Goal: Book appointment/travel/reservation

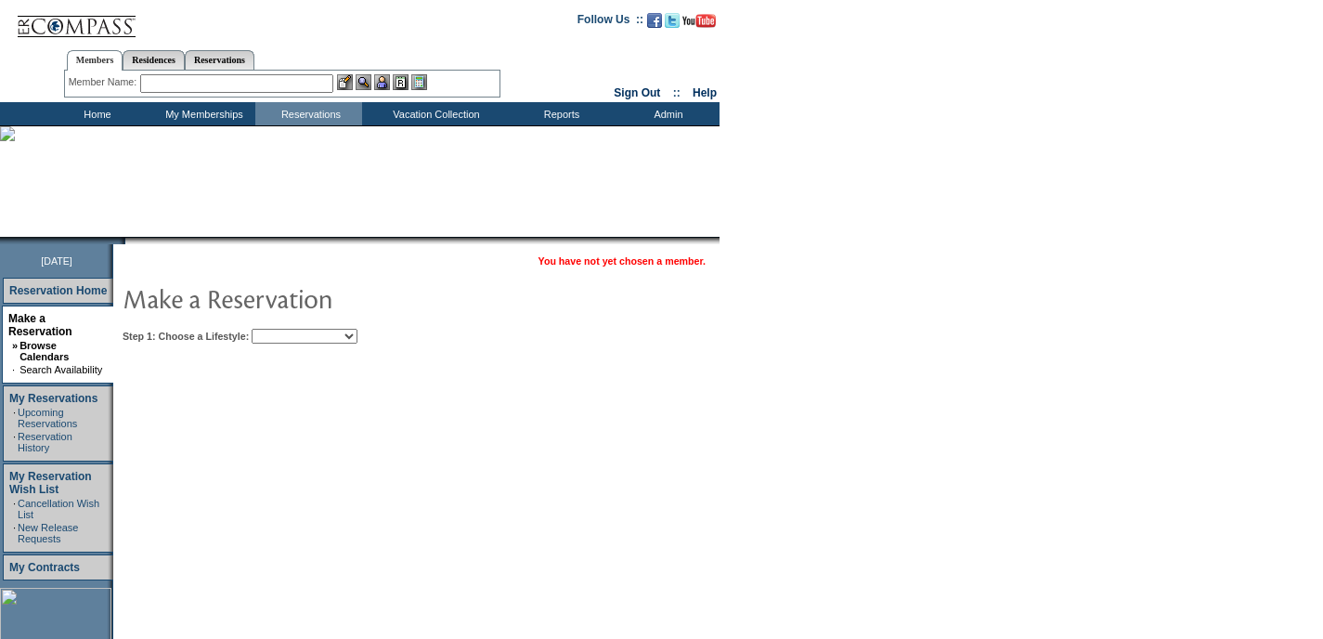
click at [330, 332] on select "Beach Leisure Metropolitan Mountain OIAL for Adventure OIAL for Couples OIAL fo…" at bounding box center [305, 336] width 106 height 15
select select "Beach"
click at [283, 329] on select "Beach Leisure Metropolitan Mountain OIAL for Adventure OIAL for Couples OIAL fo…" at bounding box center [305, 336] width 106 height 15
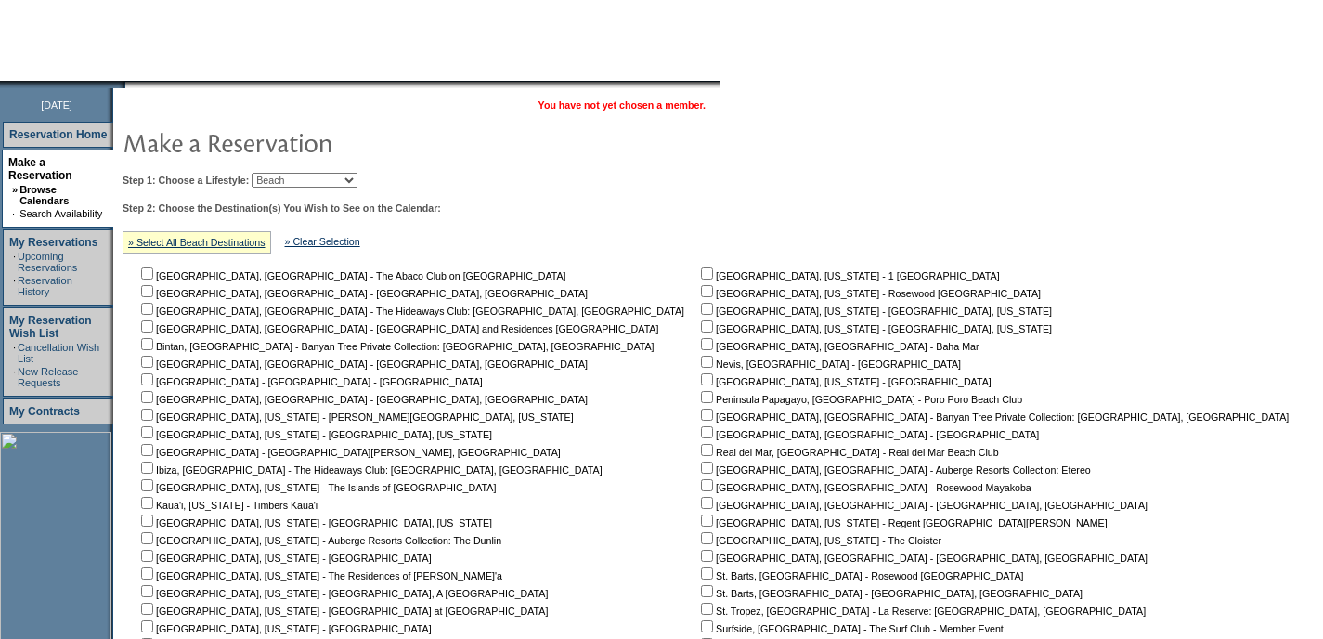
scroll to position [157, 0]
click at [701, 488] on input "checkbox" at bounding box center [707, 484] width 12 height 12
checkbox input "true"
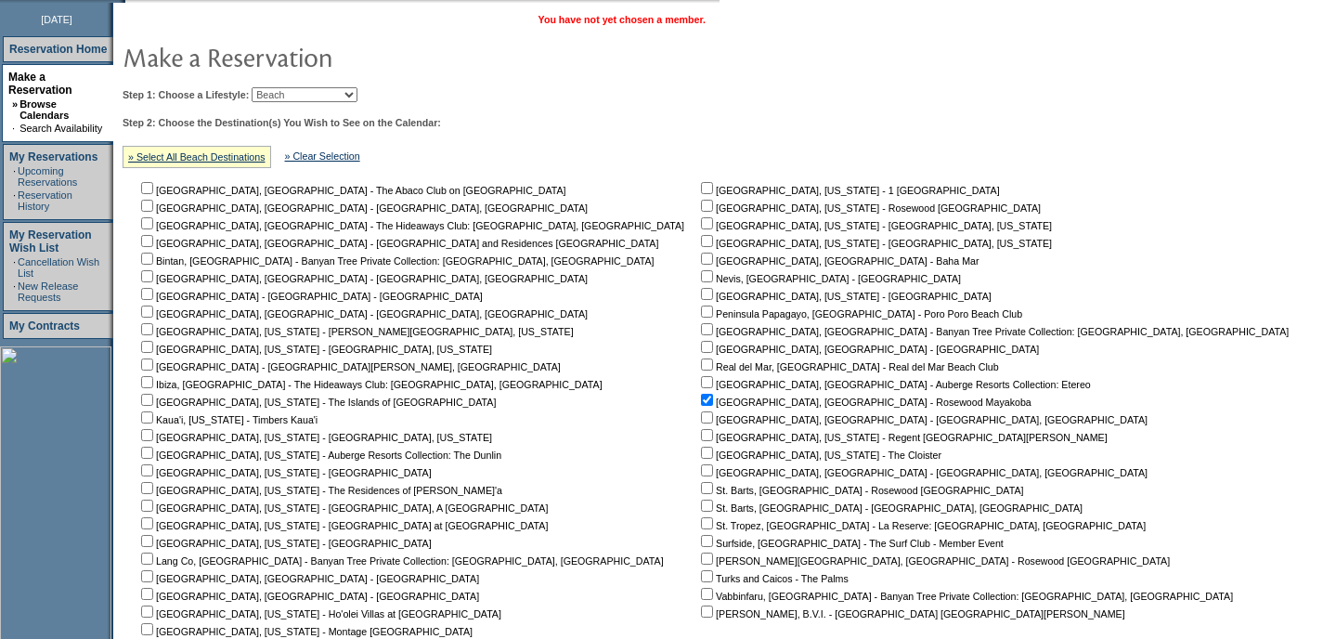
scroll to position [470, 0]
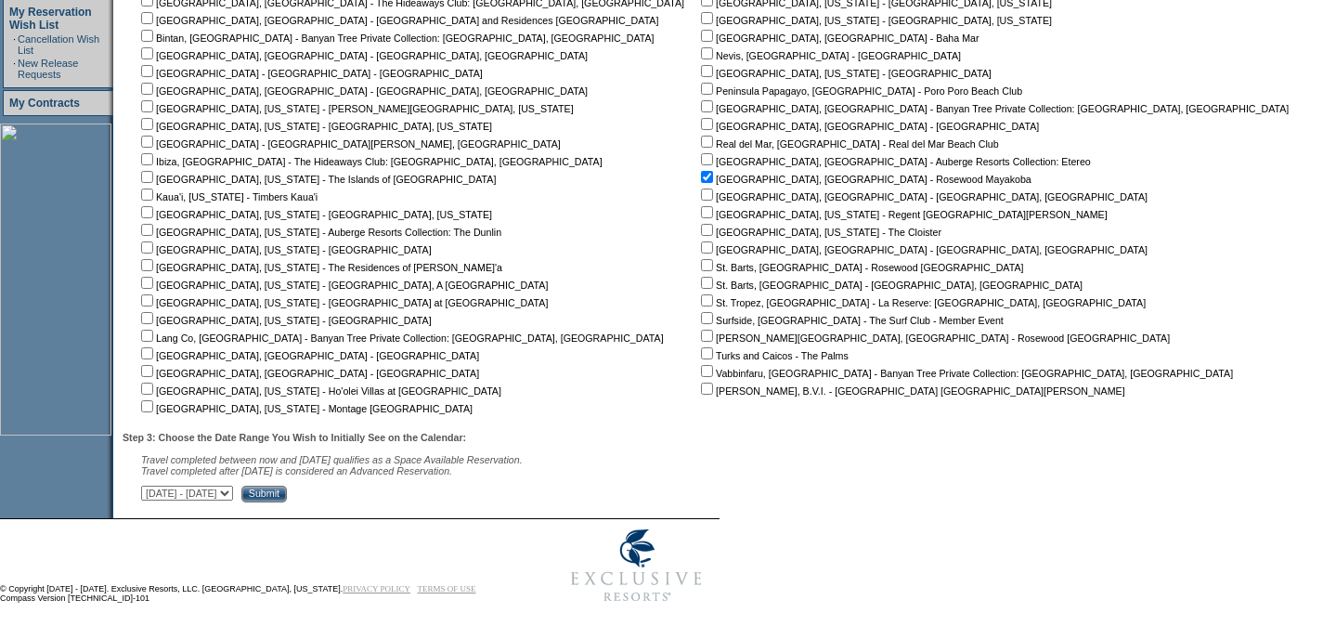
click at [287, 492] on input "Submit" at bounding box center [263, 494] width 45 height 17
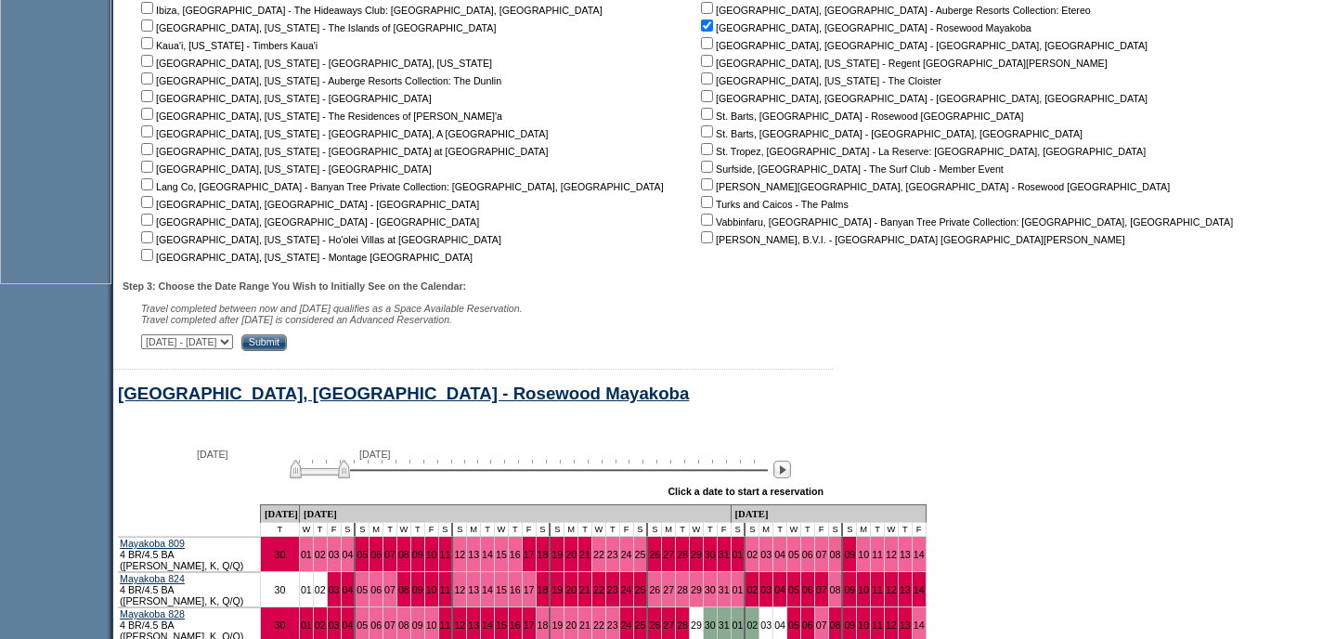
scroll to position [768, 0]
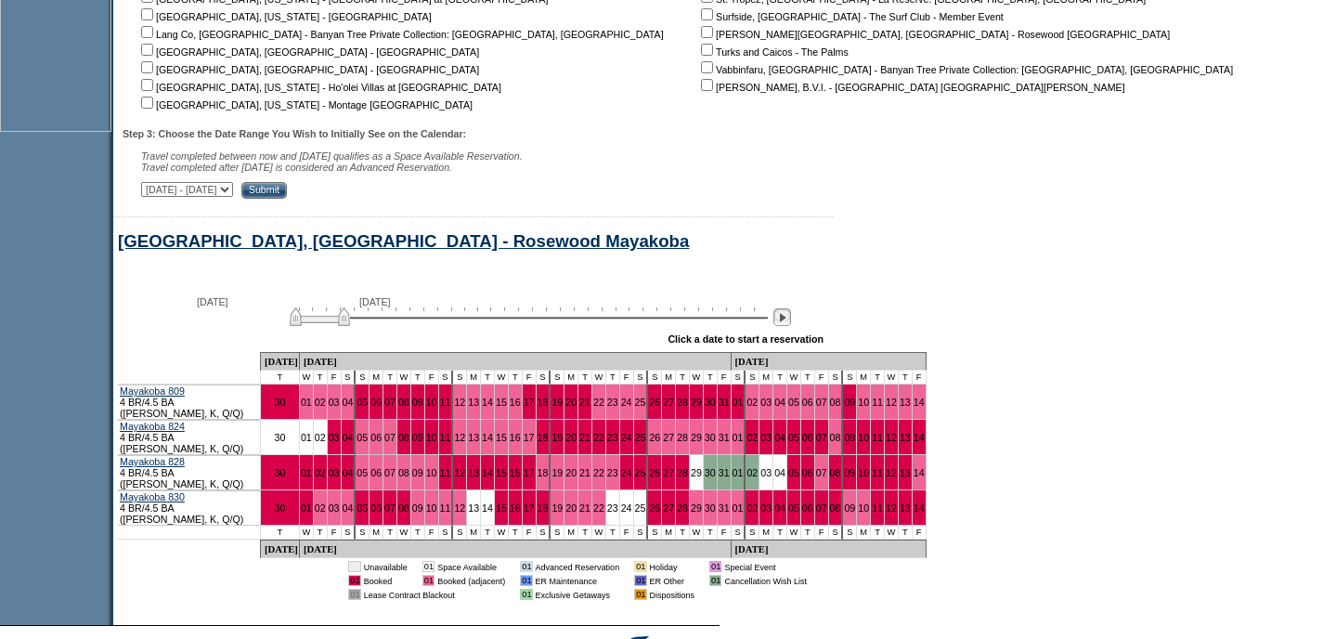
click at [791, 326] on img at bounding box center [782, 317] width 18 height 18
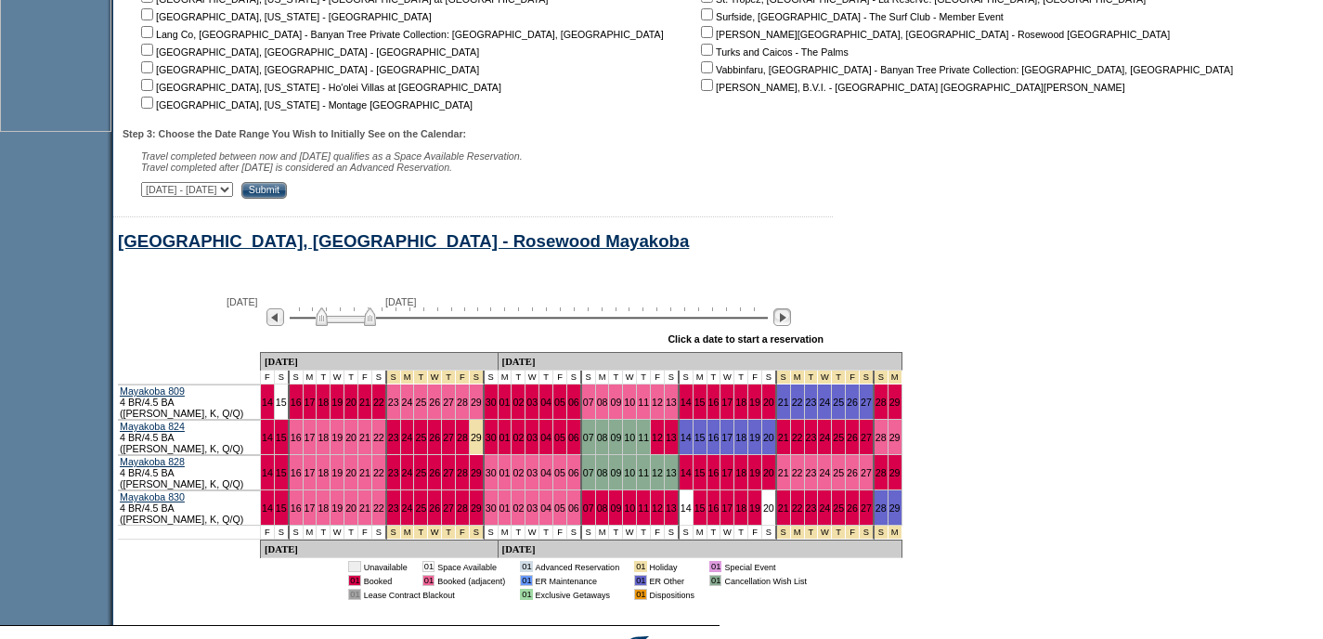
click at [791, 326] on img at bounding box center [782, 317] width 18 height 18
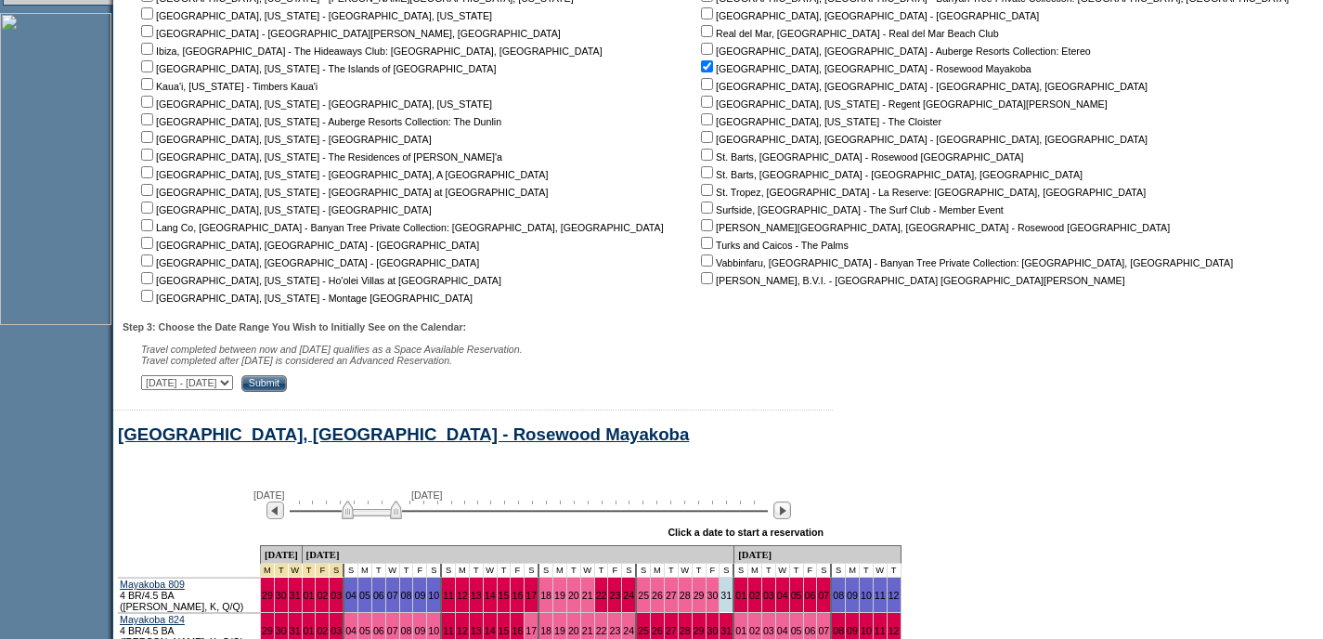
scroll to position [552, 0]
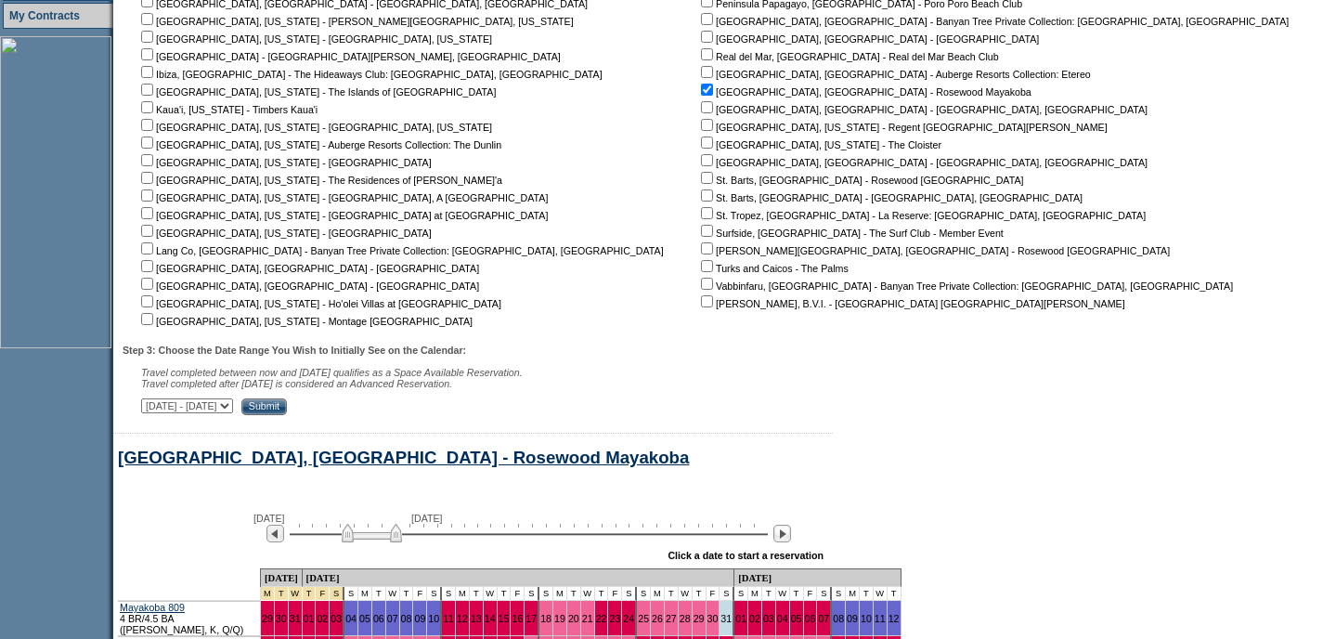
click at [701, 92] on input "checkbox" at bounding box center [707, 90] width 12 height 12
checkbox input "false"
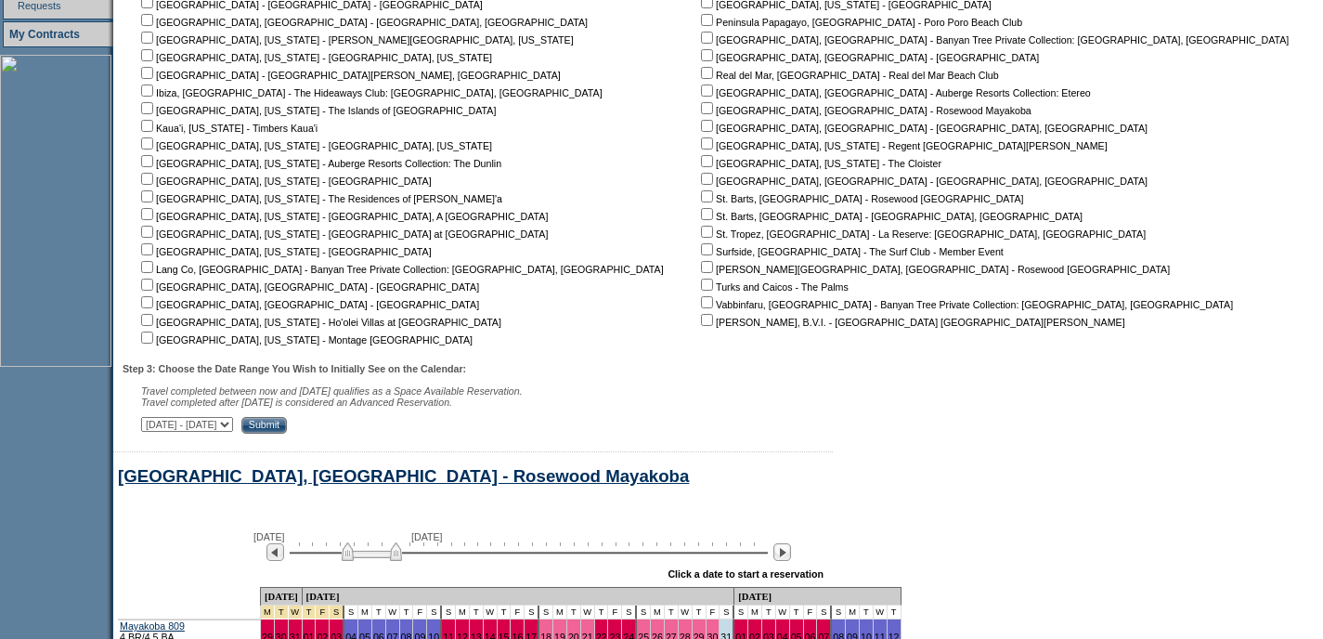
scroll to position [531, 0]
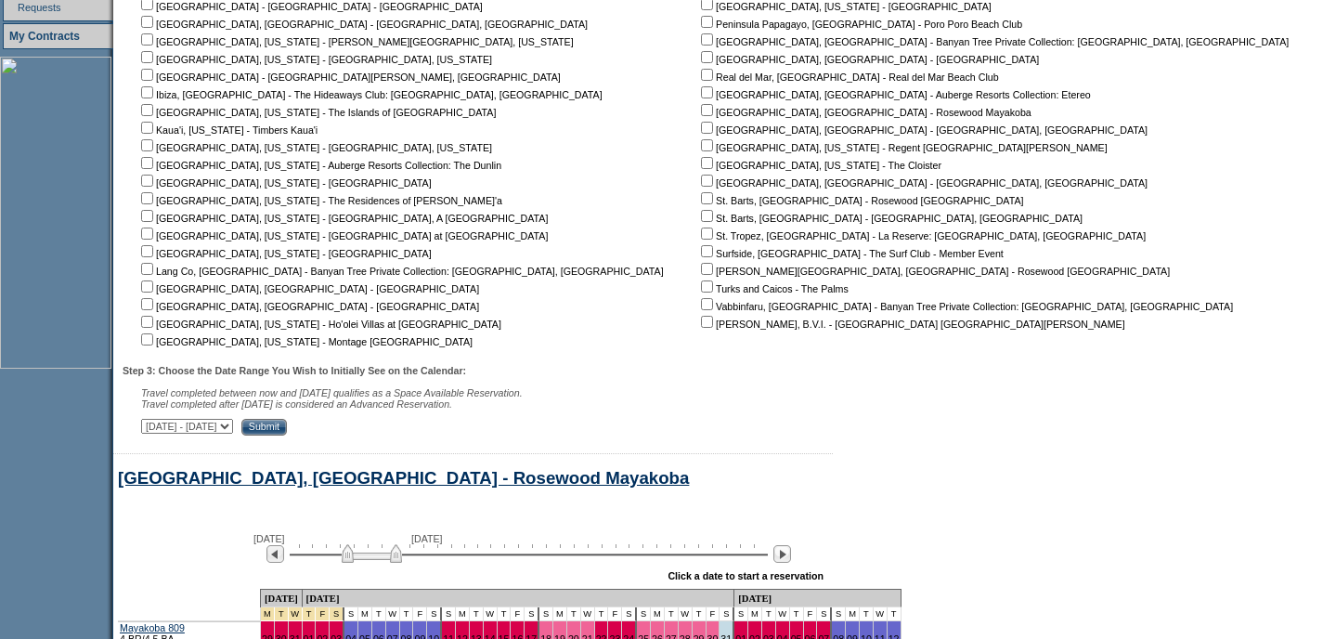
click at [701, 222] on input "checkbox" at bounding box center [707, 216] width 12 height 12
checkbox input "true"
click at [287, 429] on input "Submit" at bounding box center [263, 427] width 45 height 17
